Goal: Use online tool/utility: Utilize a website feature to perform a specific function

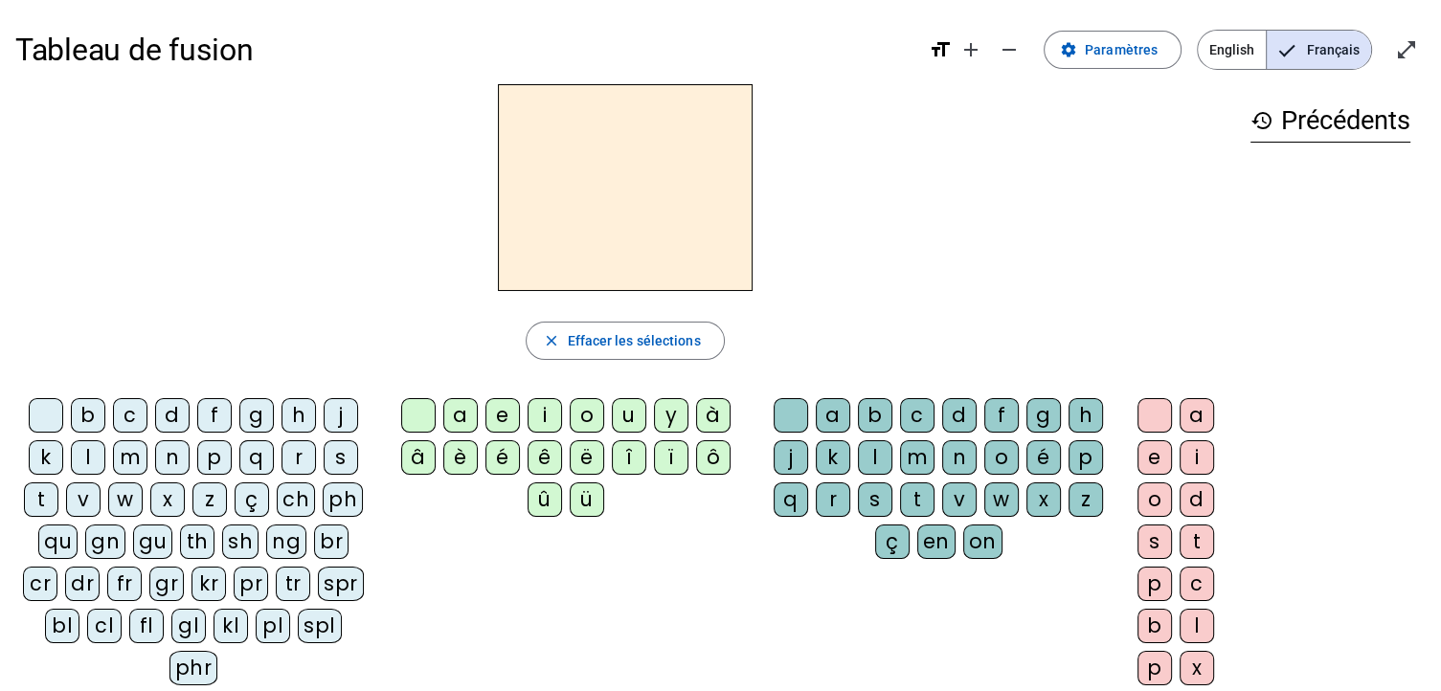
click at [337, 458] on div "s" at bounding box center [341, 457] width 34 height 34
click at [634, 415] on div "u" at bounding box center [629, 415] width 34 height 34
click at [73, 411] on div "b" at bounding box center [88, 415] width 34 height 34
click at [92, 447] on div "l" at bounding box center [88, 457] width 34 height 34
click at [171, 419] on div "d" at bounding box center [172, 415] width 34 height 34
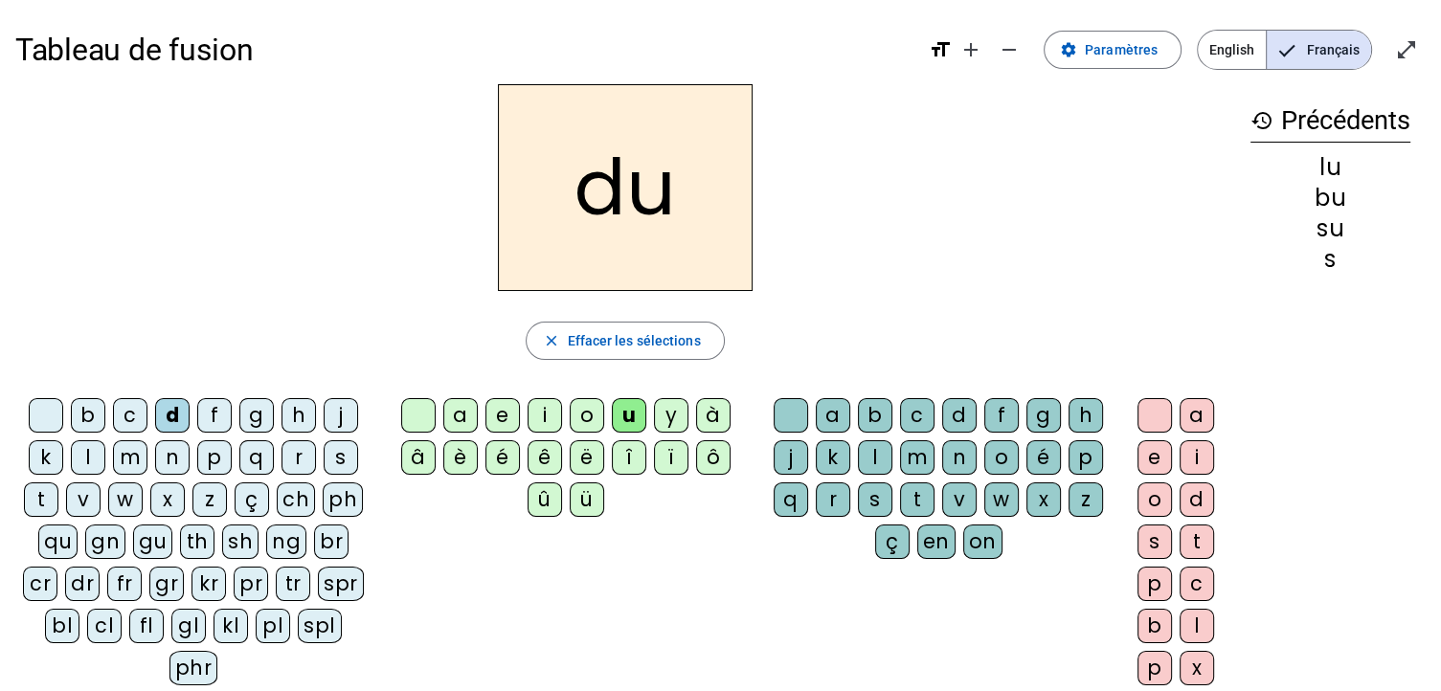
click at [34, 505] on div "t" at bounding box center [41, 500] width 34 height 34
click at [448, 406] on div "a" at bounding box center [460, 415] width 34 height 34
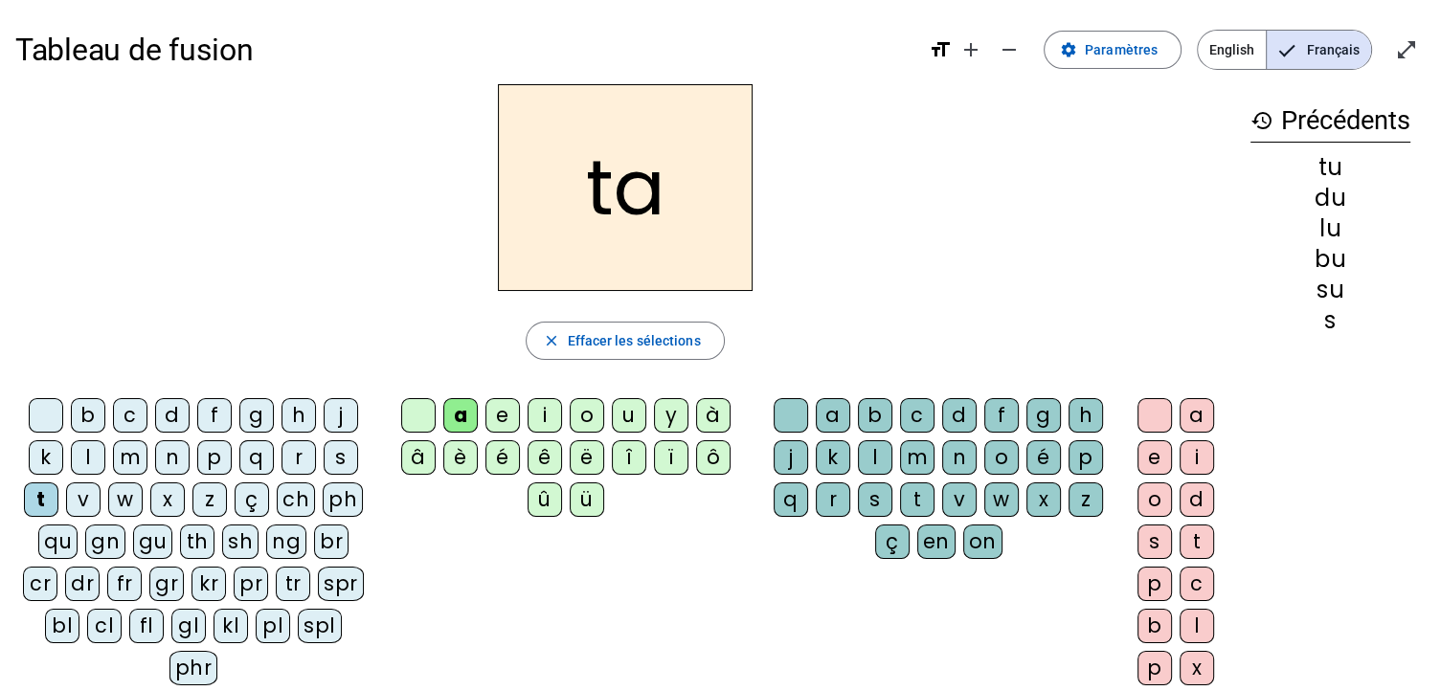
click at [337, 456] on div "s" at bounding box center [341, 457] width 34 height 34
click at [142, 462] on div "m" at bounding box center [130, 457] width 34 height 34
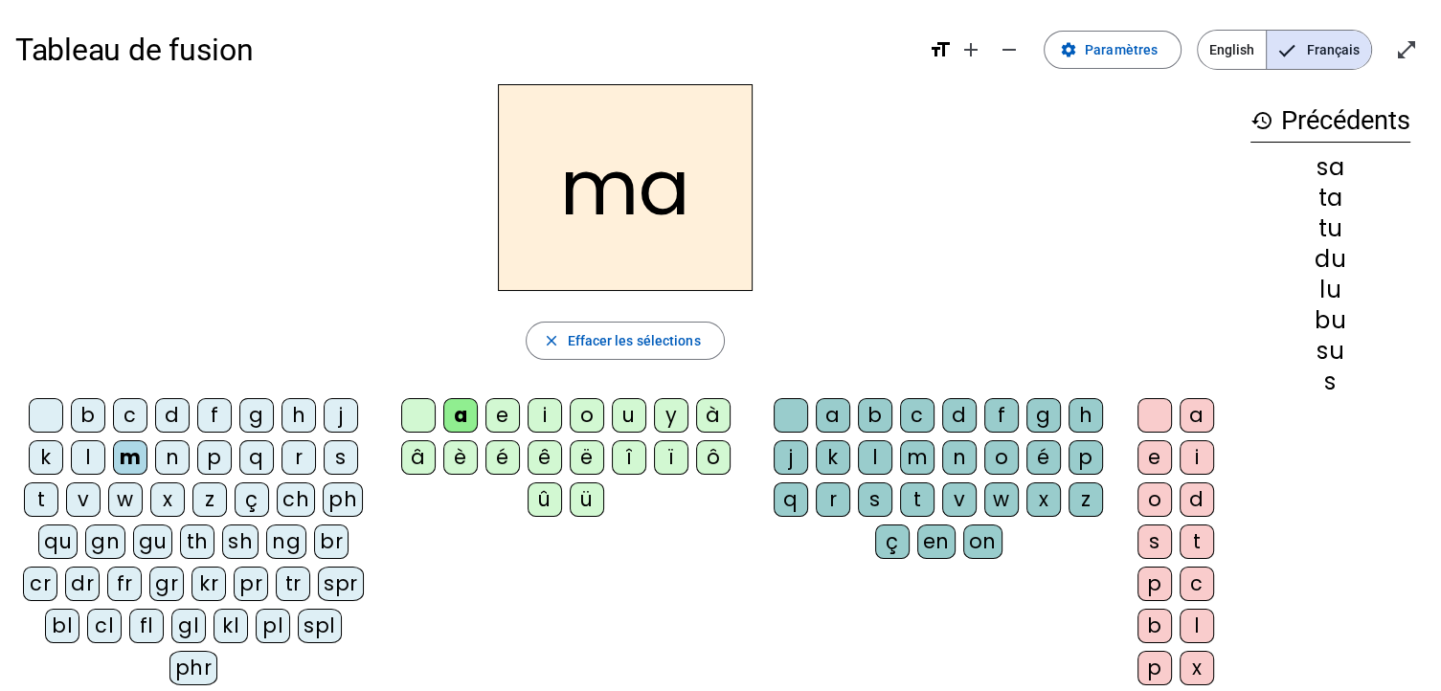
click at [88, 443] on div "l" at bounding box center [88, 457] width 34 height 34
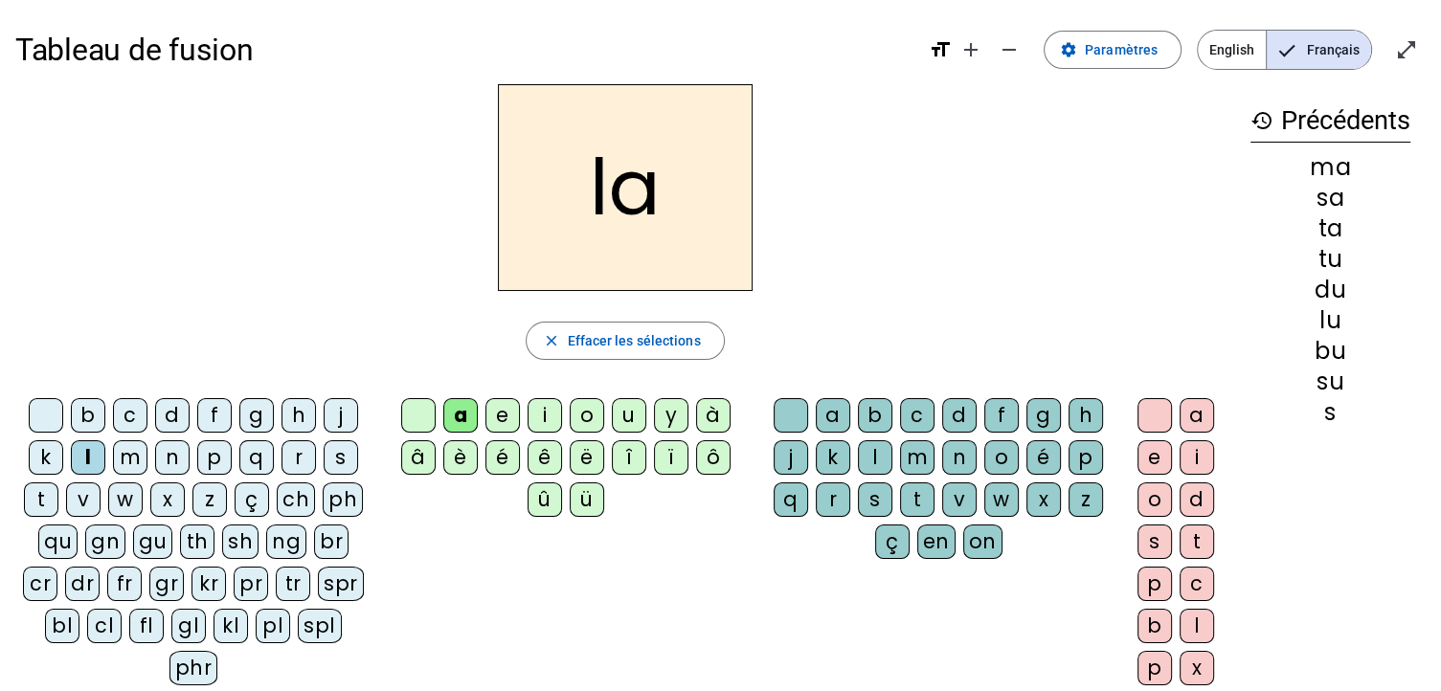
click at [502, 412] on div "e" at bounding box center [502, 415] width 34 height 34
click at [331, 458] on div "s" at bounding box center [341, 457] width 34 height 34
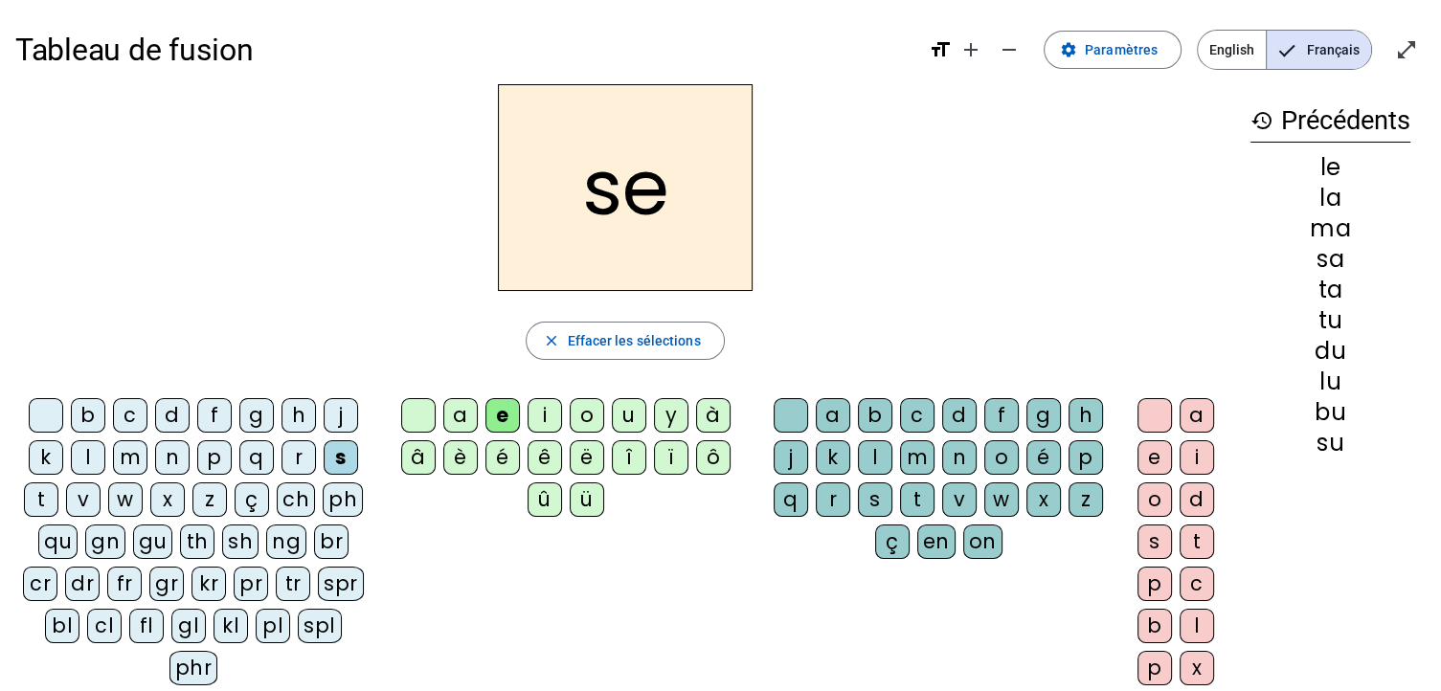
click at [541, 418] on div "i" at bounding box center [545, 415] width 34 height 34
click at [167, 451] on div "n" at bounding box center [172, 457] width 34 height 34
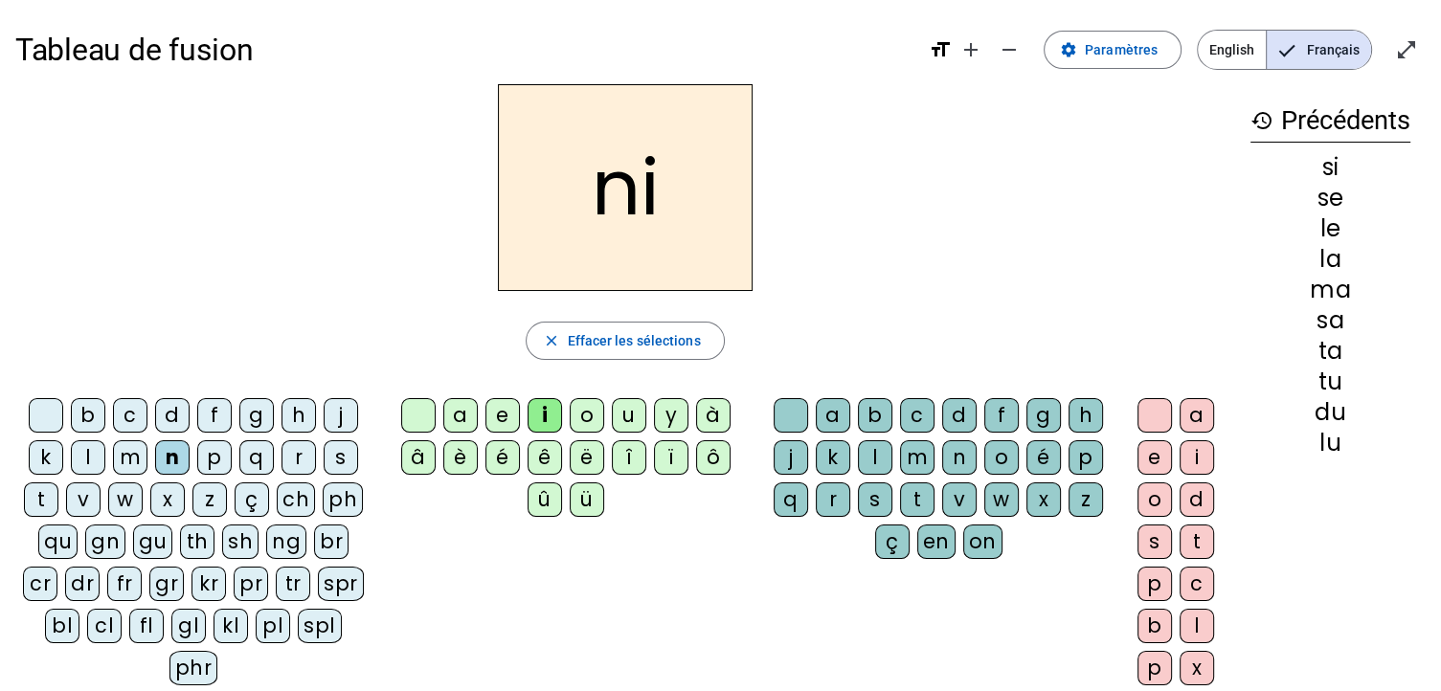
click at [216, 463] on div "p" at bounding box center [214, 457] width 34 height 34
